Goal: Transaction & Acquisition: Purchase product/service

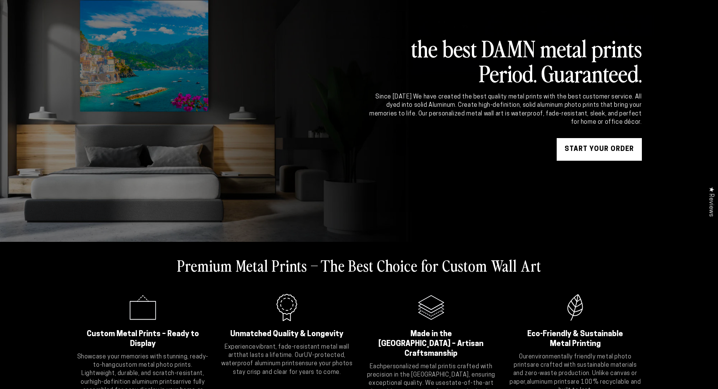
scroll to position [75, 0]
click at [597, 148] on link "START YOUR Order" at bounding box center [599, 149] width 85 height 23
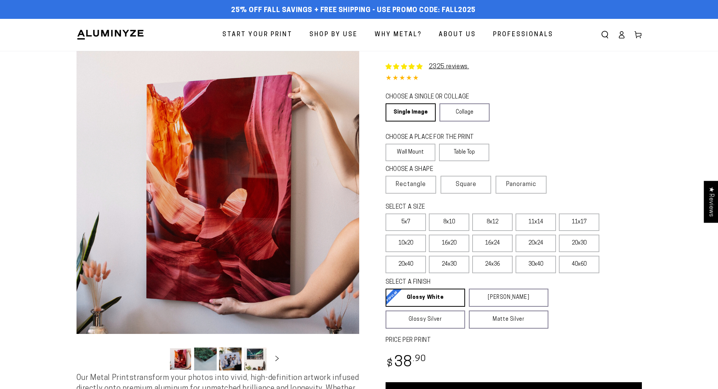
select select "**********"
click at [456, 114] on link "Collage" at bounding box center [465, 112] width 50 height 18
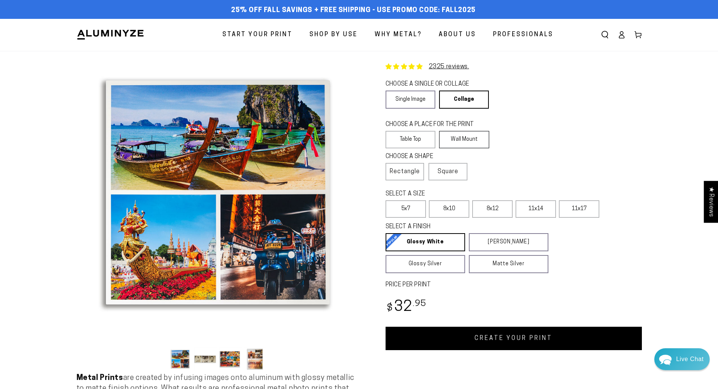
click at [462, 141] on label "Wall Mount" at bounding box center [464, 139] width 50 height 17
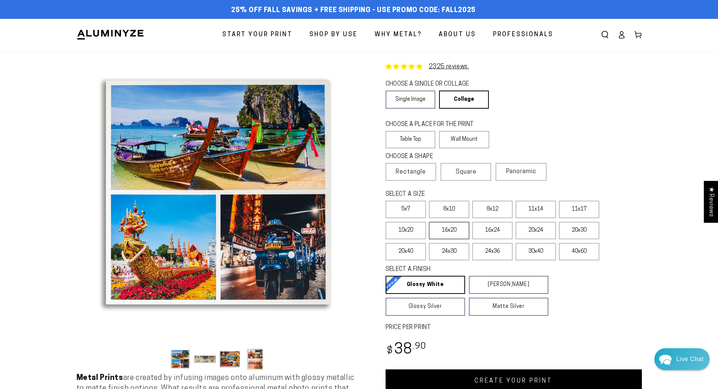
click at [450, 230] on label "16x20" at bounding box center [449, 230] width 40 height 17
click at [578, 209] on label "11x17" at bounding box center [579, 209] width 40 height 17
click at [451, 229] on label "16x20" at bounding box center [449, 230] width 40 height 17
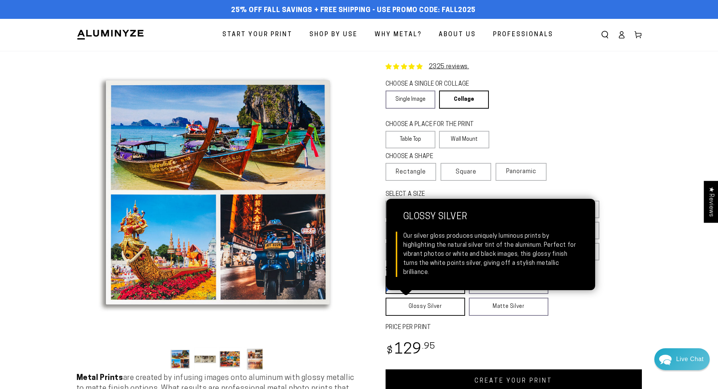
click at [441, 307] on link "Glossy Silver Glossy Silver Our silver gloss produces uniquely luminous prints …" at bounding box center [426, 307] width 80 height 18
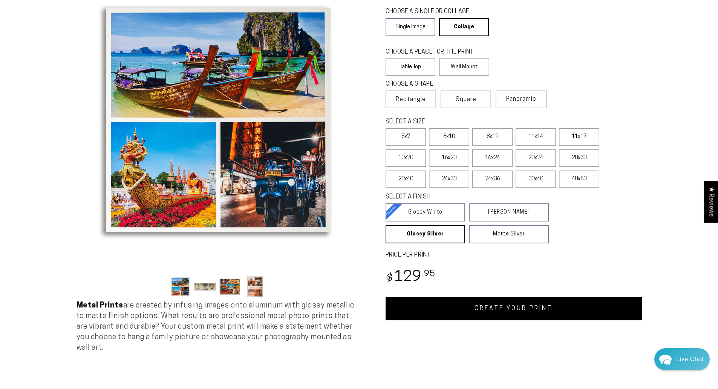
scroll to position [75, 0]
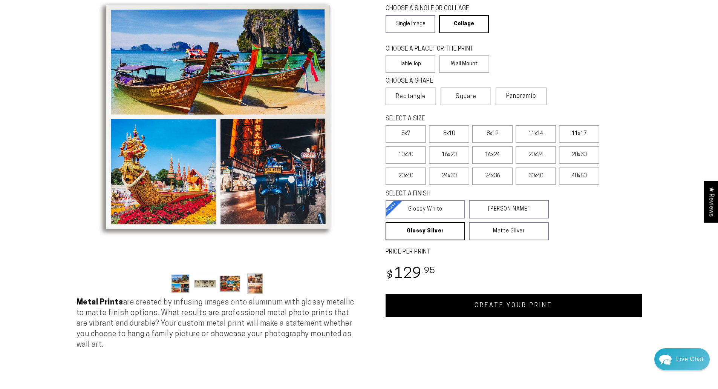
click at [522, 305] on link "CREATE YOUR PRINT" at bounding box center [514, 305] width 256 height 23
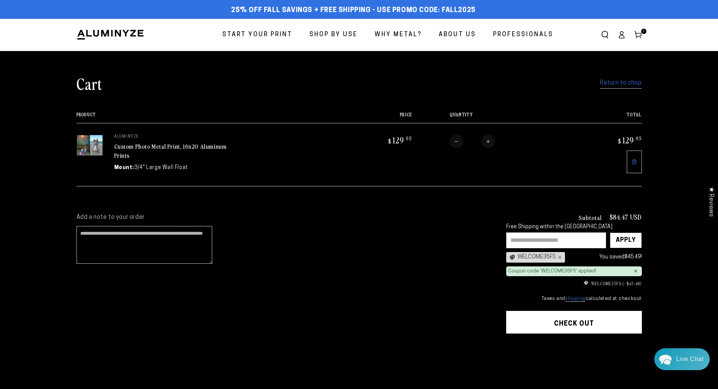
click at [554, 236] on input "text" at bounding box center [557, 240] width 100 height 16
click at [569, 321] on button "Check out" at bounding box center [575, 322] width 136 height 23
